Goal: Task Accomplishment & Management: Manage account settings

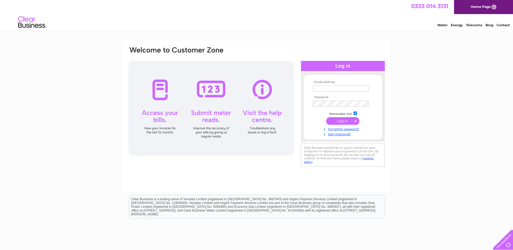
click at [329, 88] on input "text" at bounding box center [341, 88] width 56 height 6
paste input "ceo@rssws.org"
type input "ceo@rssws.org"
click at [342, 122] on input "submit" at bounding box center [342, 122] width 33 height 8
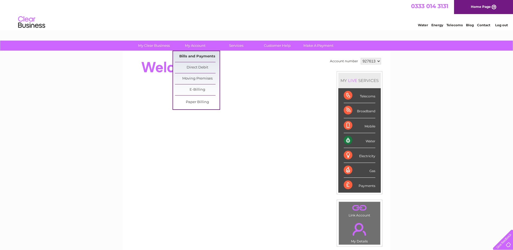
click at [194, 57] on link "Bills and Payments" at bounding box center [197, 56] width 45 height 11
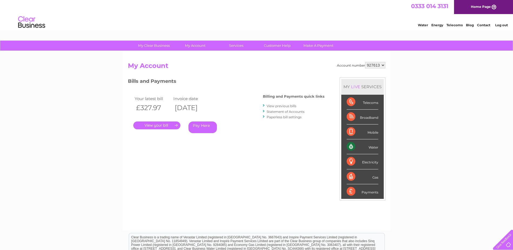
click at [279, 117] on link "Paperless bill settings" at bounding box center [283, 117] width 35 height 4
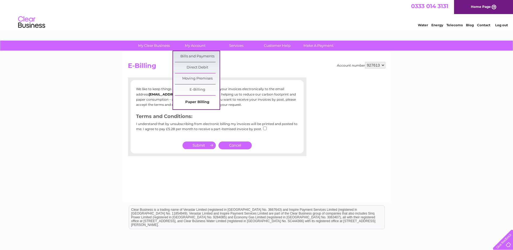
click at [200, 102] on link "Paper Billing" at bounding box center [197, 102] width 45 height 11
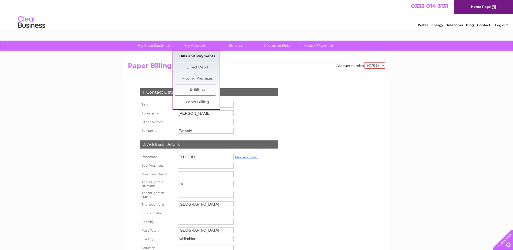
click at [198, 55] on link "Bills and Payments" at bounding box center [197, 56] width 45 height 11
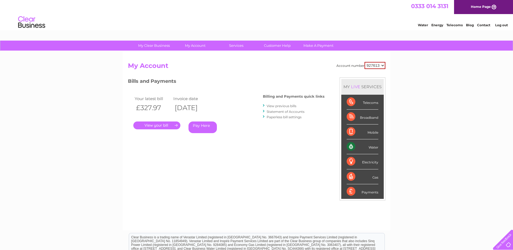
click at [156, 124] on link "." at bounding box center [156, 125] width 47 height 8
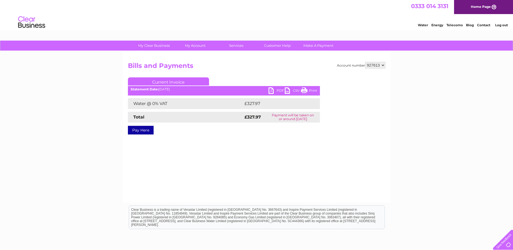
click at [277, 90] on link "PDF" at bounding box center [276, 91] width 16 height 8
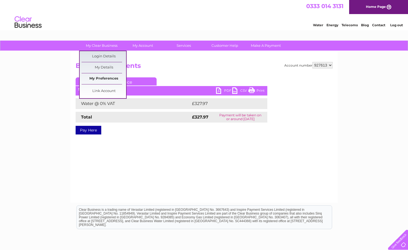
click at [106, 79] on link "My Preferences" at bounding box center [104, 78] width 45 height 11
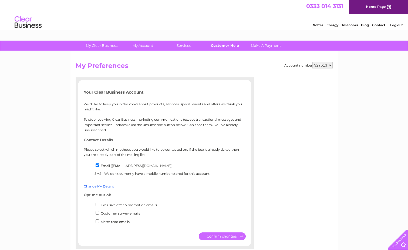
click at [220, 44] on link "Customer Help" at bounding box center [225, 46] width 45 height 10
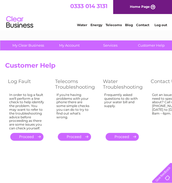
click at [160, 24] on link "Log out" at bounding box center [160, 25] width 13 height 4
